Goal: Transaction & Acquisition: Download file/media

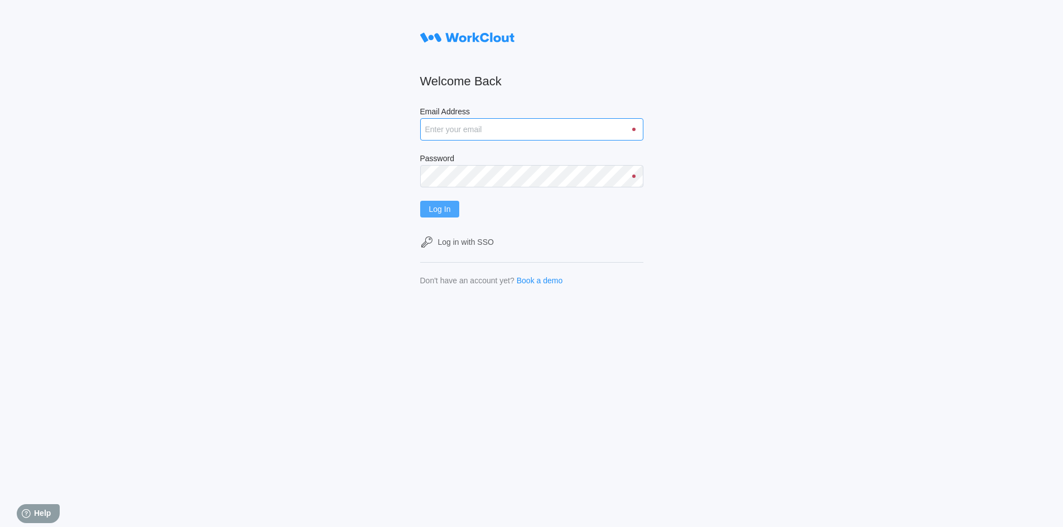
type input "rfetting@nationalmetalwares.com"
click at [437, 211] on span "Log In" at bounding box center [440, 209] width 22 height 8
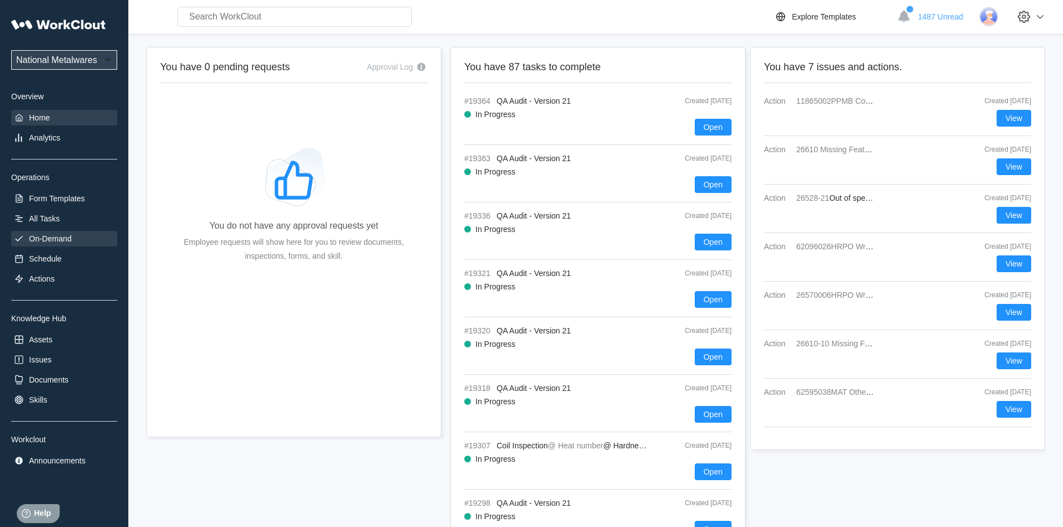
click at [65, 234] on div "On-Demand" at bounding box center [50, 238] width 42 height 9
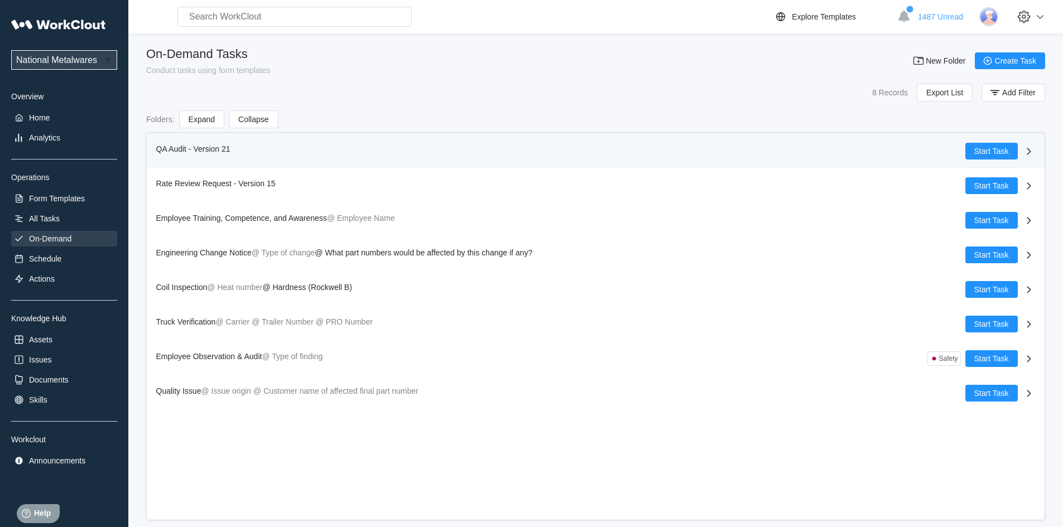
click at [176, 149] on span "QA Audit - Version 21" at bounding box center [193, 149] width 74 height 9
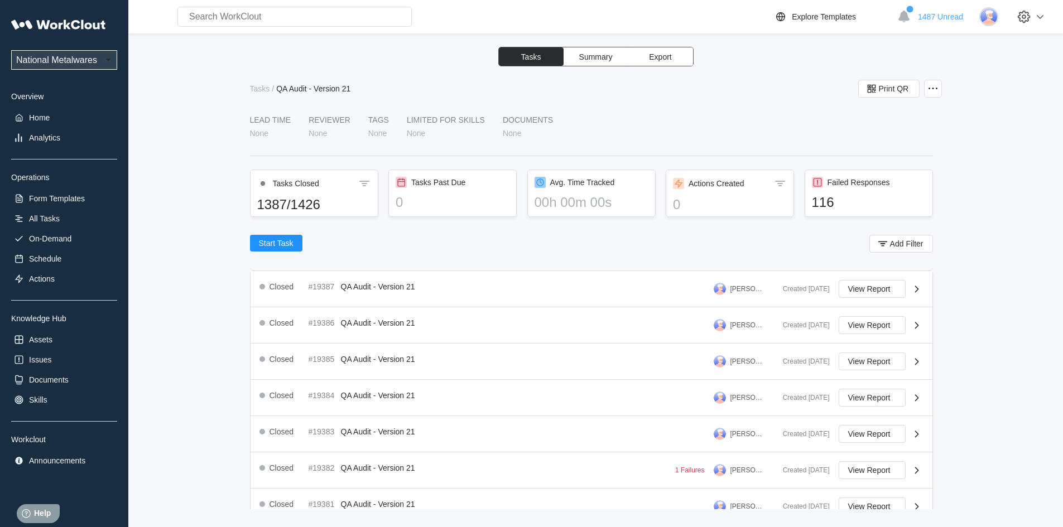
click at [678, 52] on button "Export" at bounding box center [660, 56] width 65 height 18
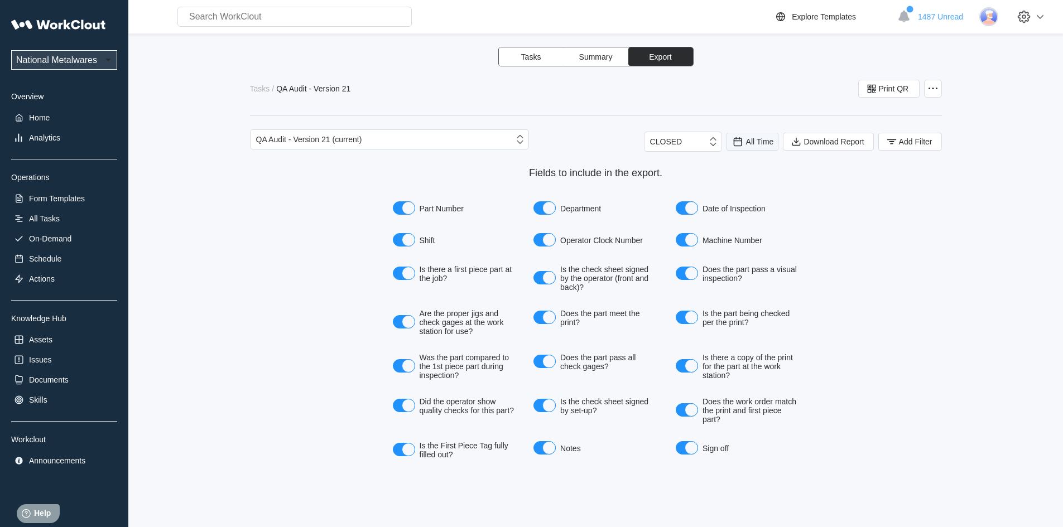
click at [745, 141] on div "All Time" at bounding box center [753, 142] width 42 height 12
click at [741, 185] on div "Last day" at bounding box center [738, 182] width 30 height 9
click at [890, 142] on icon "button" at bounding box center [892, 142] width 12 height 12
click at [670, 189] on icon at bounding box center [670, 186] width 12 height 12
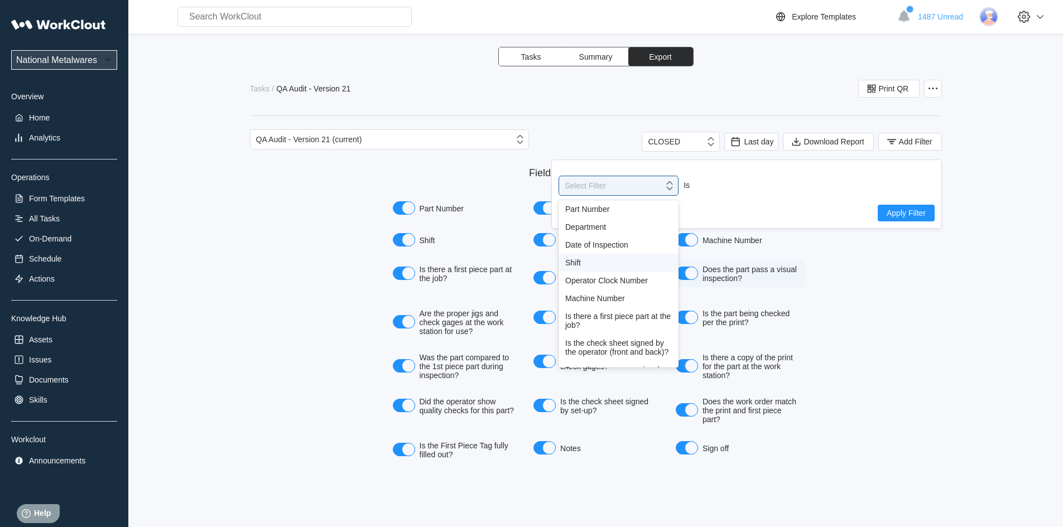
drag, startPoint x: 575, startPoint y: 268, endPoint x: 711, endPoint y: 268, distance: 135.1
click at [575, 268] on div "Shift" at bounding box center [619, 263] width 120 height 18
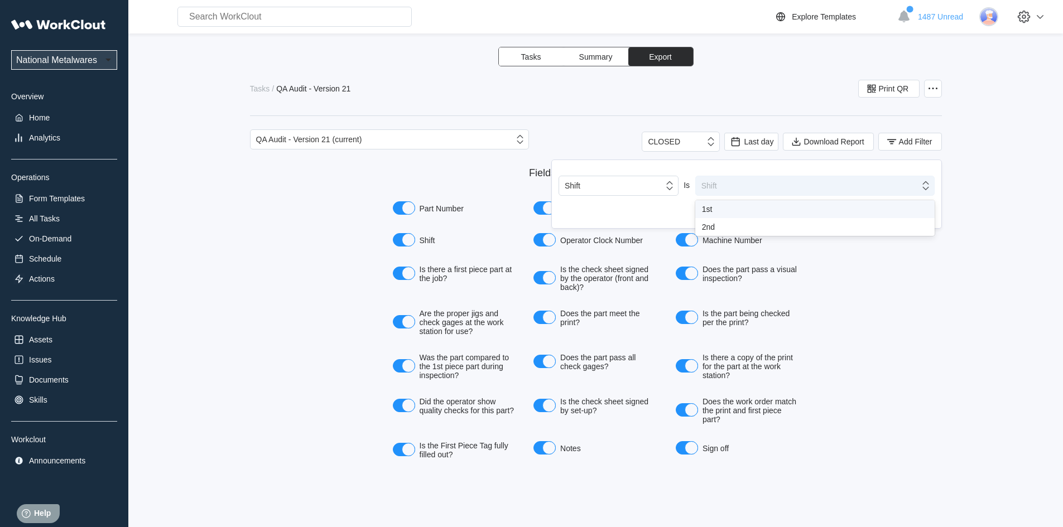
click at [928, 185] on icon at bounding box center [926, 186] width 12 height 12
click at [717, 209] on div "1st" at bounding box center [815, 209] width 226 height 9
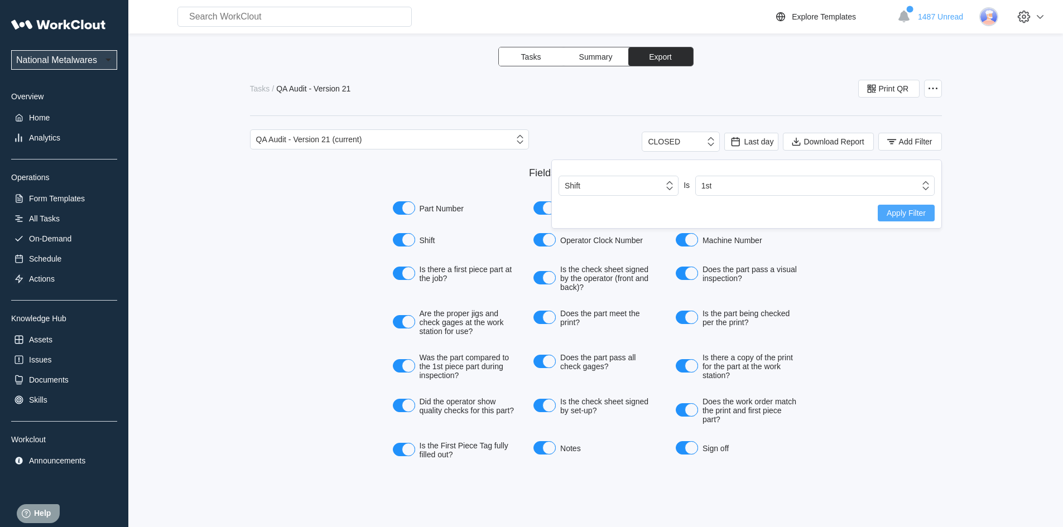
click at [895, 214] on span "Apply Filter" at bounding box center [906, 213] width 39 height 8
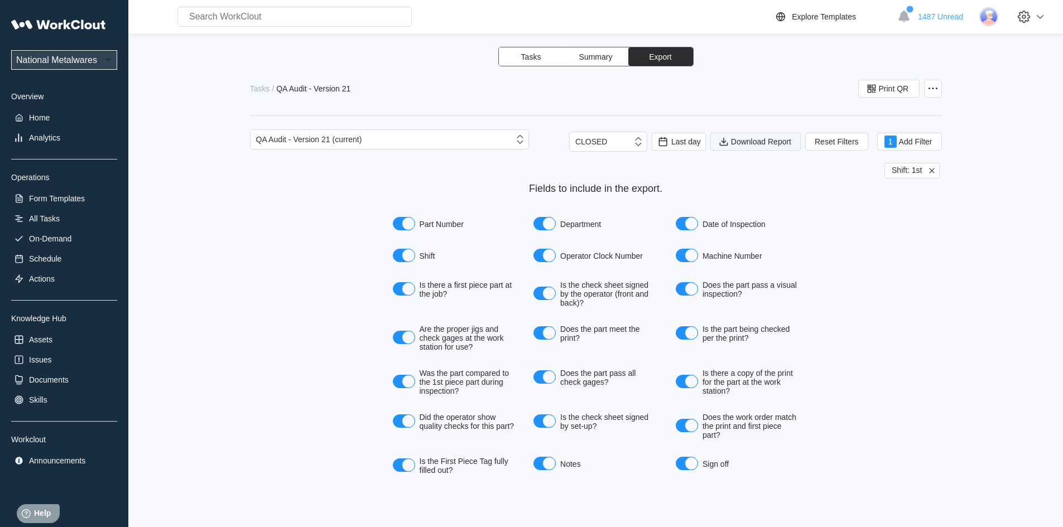
click at [766, 140] on span "Download Report" at bounding box center [761, 142] width 60 height 8
click at [753, 143] on span "Download Report" at bounding box center [761, 142] width 60 height 8
